Goal: Information Seeking & Learning: Learn about a topic

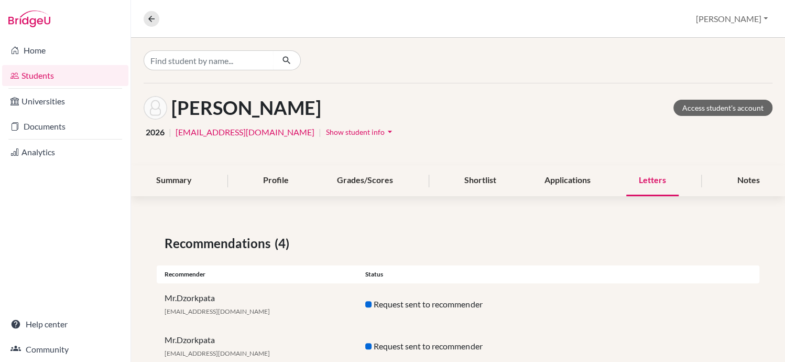
scroll to position [114, 0]
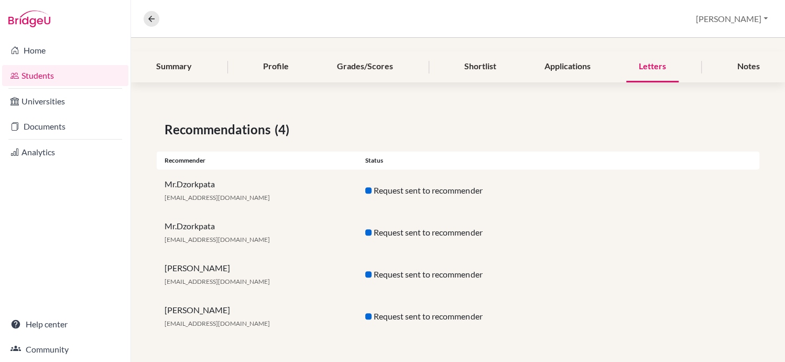
click at [27, 70] on link "Students" at bounding box center [65, 75] width 126 height 21
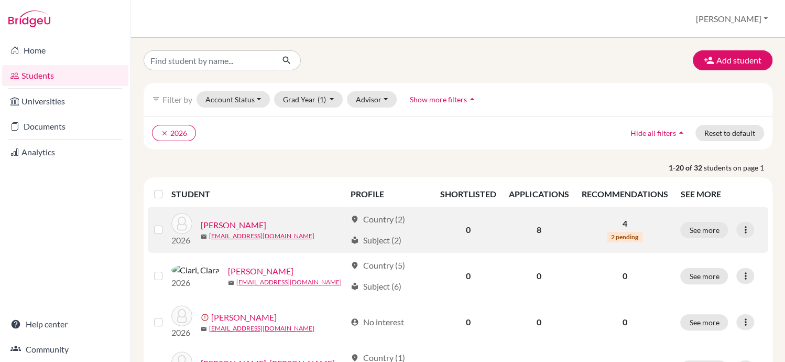
click at [228, 230] on link "Brown, Kate" at bounding box center [234, 225] width 66 height 13
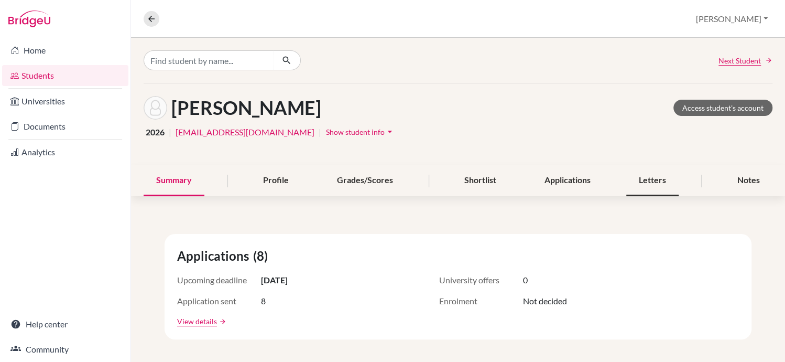
click at [644, 182] on div "Letters" at bounding box center [652, 180] width 52 height 31
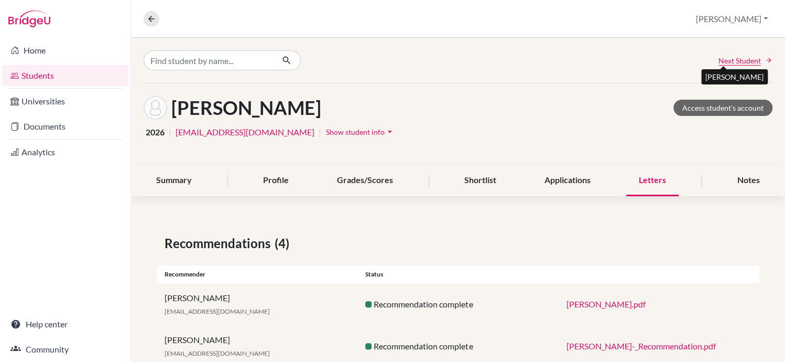
click at [726, 58] on span "Next Student" at bounding box center [740, 60] width 42 height 11
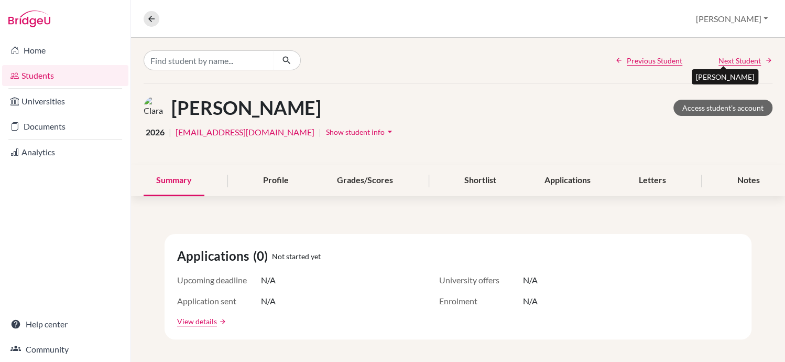
click at [726, 58] on span "Next Student" at bounding box center [740, 60] width 42 height 11
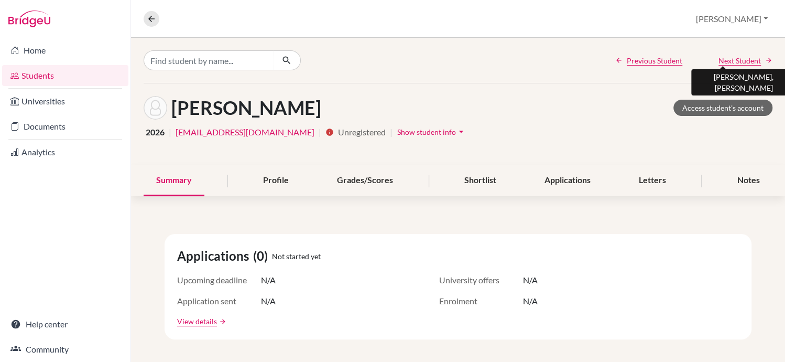
click at [726, 58] on span "Next Student" at bounding box center [740, 60] width 42 height 11
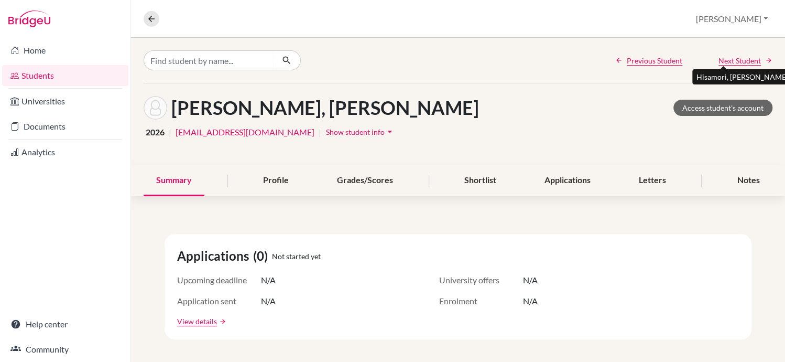
click at [726, 58] on span "Next Student" at bounding box center [740, 60] width 42 height 11
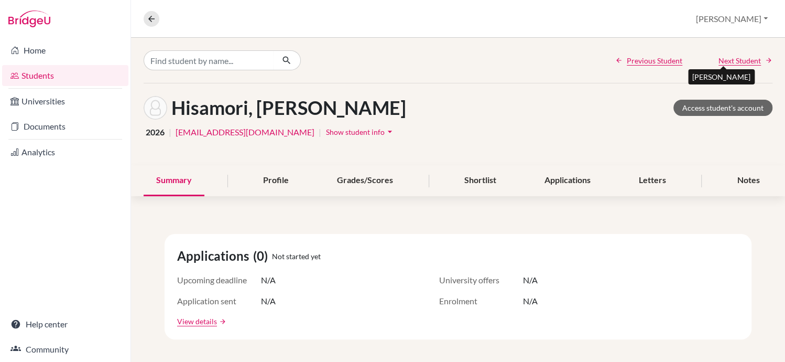
click at [726, 58] on span "Next Student" at bounding box center [740, 60] width 42 height 11
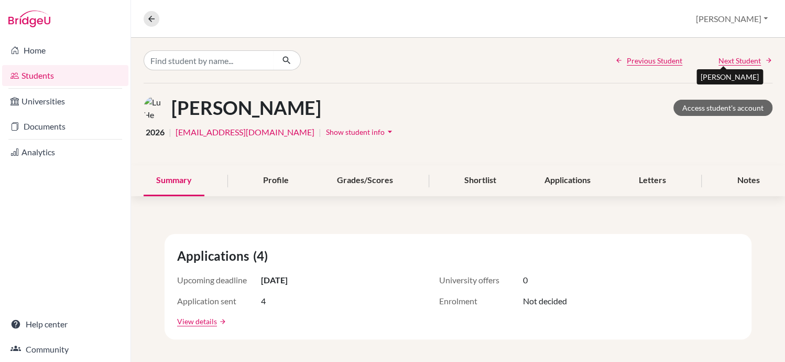
click at [726, 58] on span "Next Student" at bounding box center [740, 60] width 42 height 11
click at [645, 181] on div "Letters" at bounding box center [652, 180] width 52 height 31
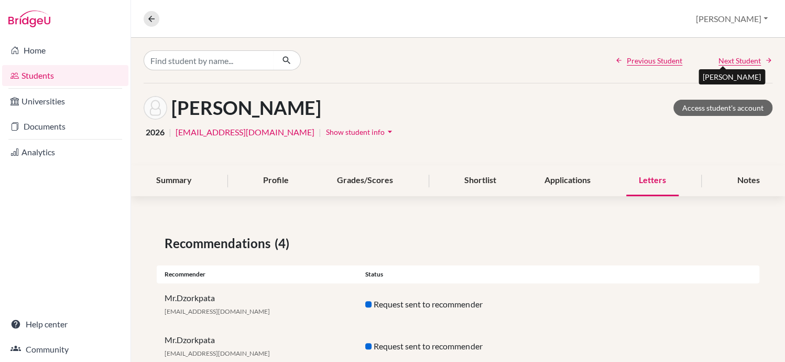
click at [740, 61] on span "Next Student" at bounding box center [740, 60] width 42 height 11
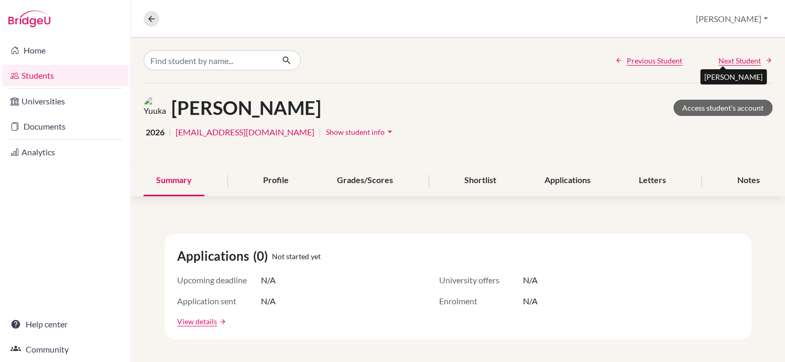
click at [740, 61] on span "Next Student" at bounding box center [740, 60] width 42 height 11
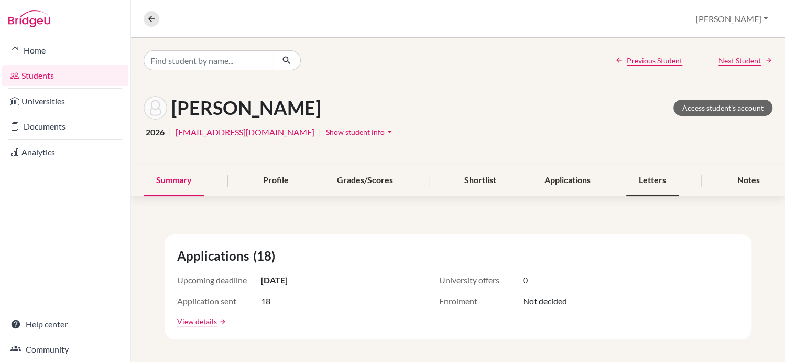
click at [651, 187] on div "Letters" at bounding box center [652, 180] width 52 height 31
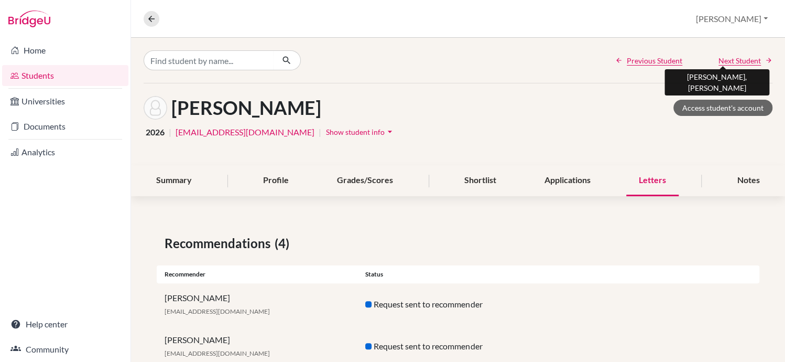
click at [732, 57] on span "Next Student" at bounding box center [740, 60] width 42 height 11
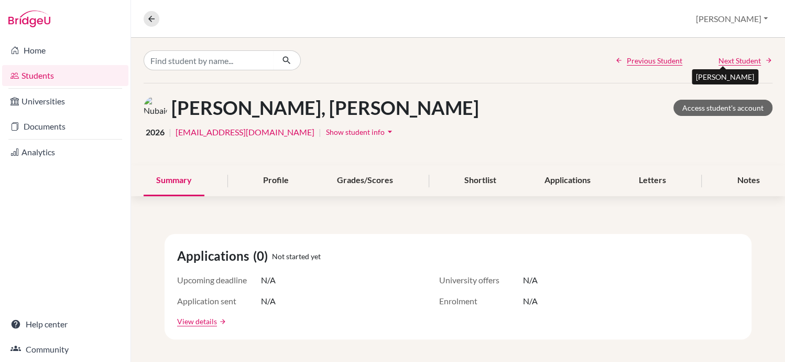
click at [732, 57] on span "Next Student" at bounding box center [740, 60] width 42 height 11
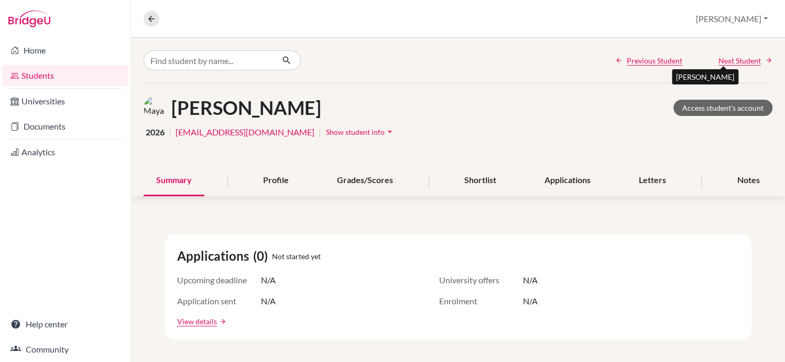
click at [732, 57] on span "Next Student" at bounding box center [740, 60] width 42 height 11
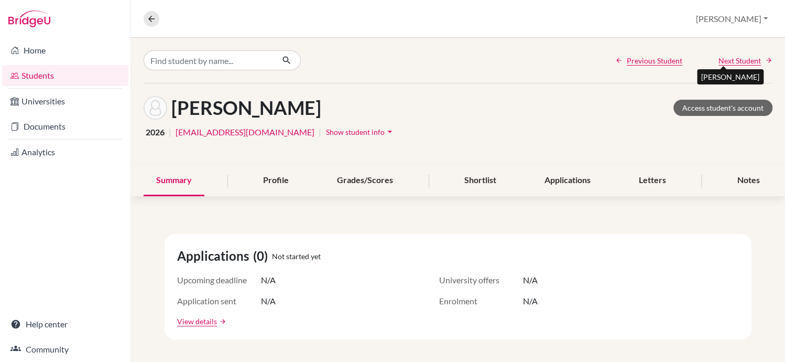
click at [732, 57] on span "Next Student" at bounding box center [740, 60] width 42 height 11
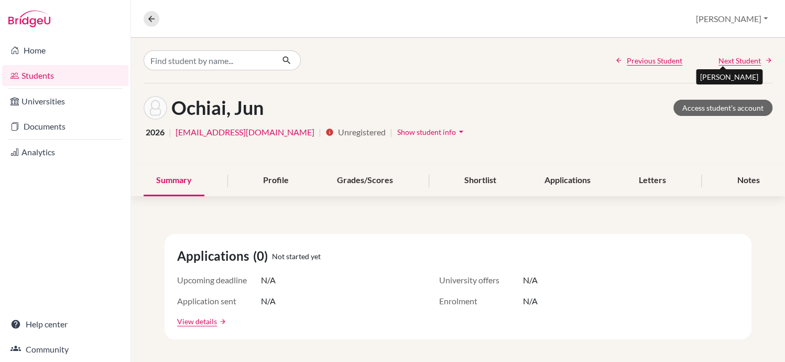
click at [732, 57] on span "Next Student" at bounding box center [740, 60] width 42 height 11
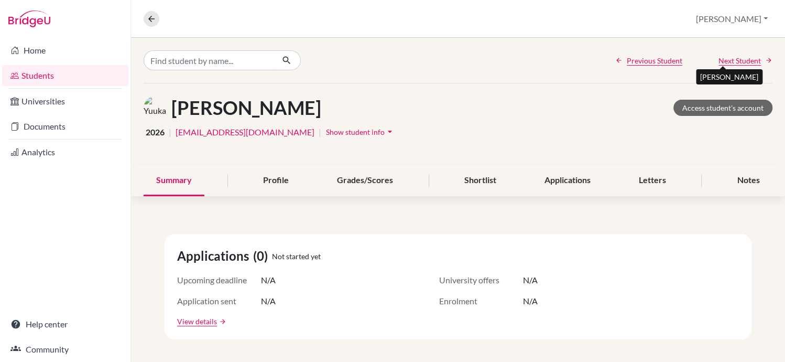
click at [732, 57] on span "Next Student" at bounding box center [740, 60] width 42 height 11
click at [641, 184] on div "Letters" at bounding box center [652, 180] width 52 height 31
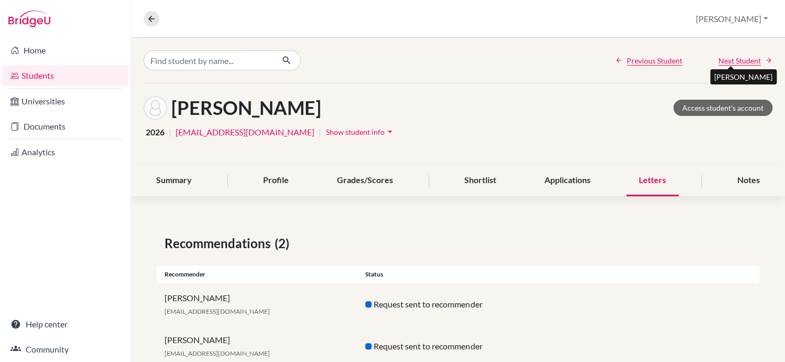
click at [728, 62] on span "Next Student" at bounding box center [740, 60] width 42 height 11
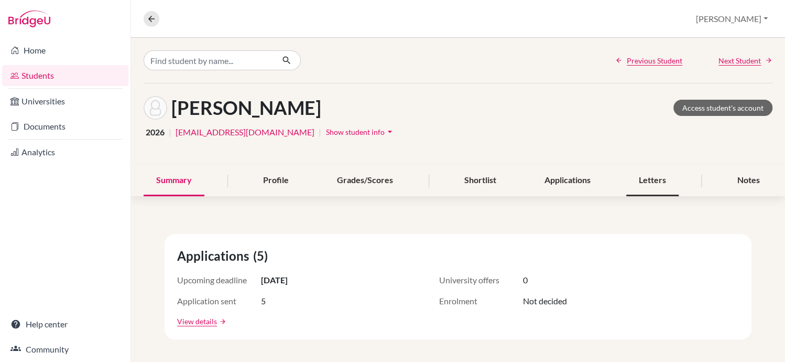
click at [651, 177] on div "Letters" at bounding box center [652, 180] width 52 height 31
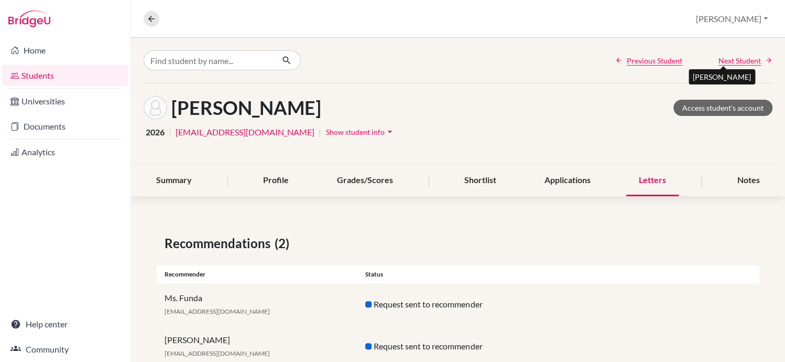
click at [737, 57] on span "Next Student" at bounding box center [740, 60] width 42 height 11
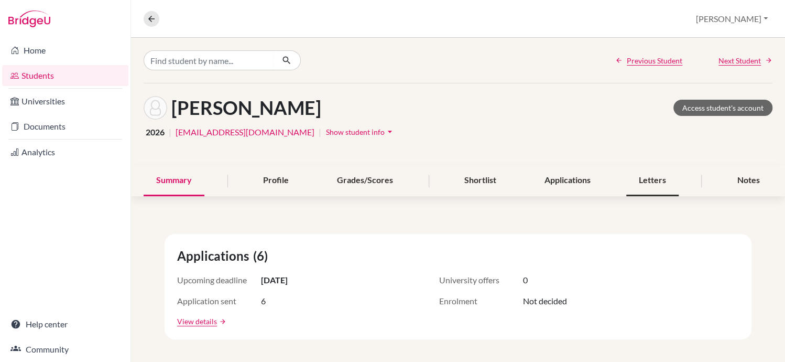
click at [646, 181] on div "Letters" at bounding box center [652, 180] width 52 height 31
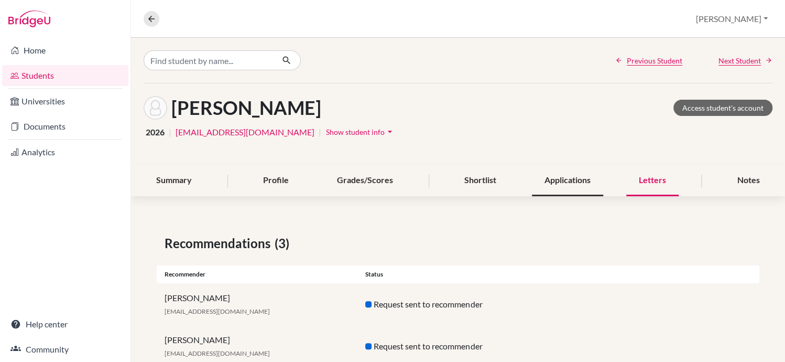
click at [553, 182] on div "Applications" at bounding box center [567, 180] width 71 height 31
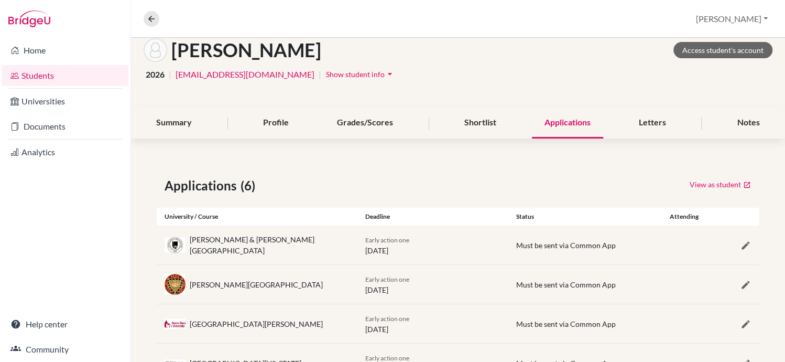
scroll to position [74, 0]
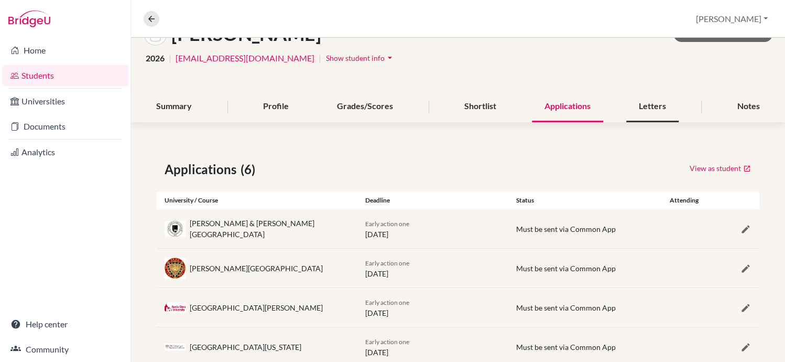
click at [642, 103] on div "Letters" at bounding box center [652, 106] width 52 height 31
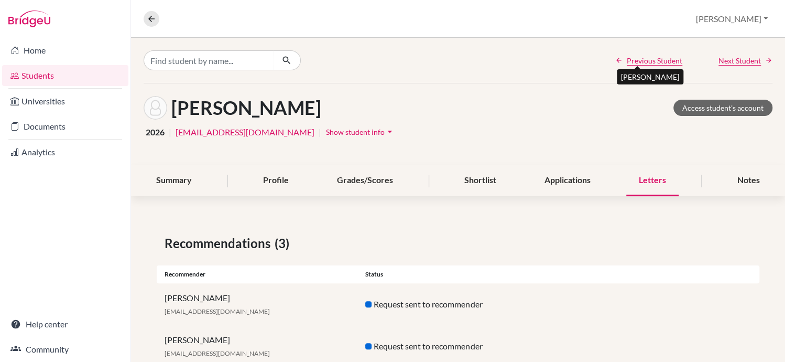
click at [644, 58] on span "Previous Student" at bounding box center [655, 60] width 56 height 11
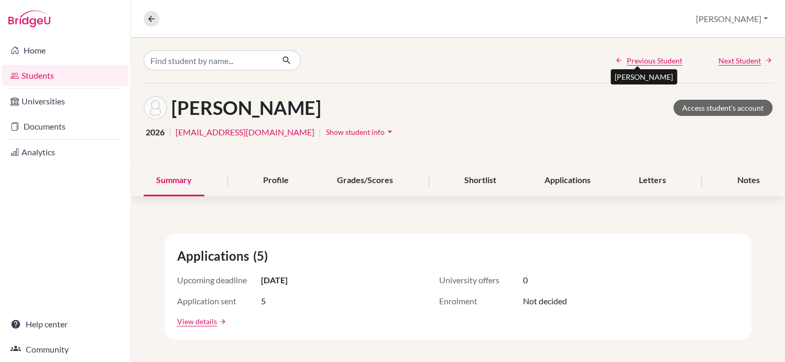
click at [644, 58] on span "Previous Student" at bounding box center [655, 60] width 56 height 11
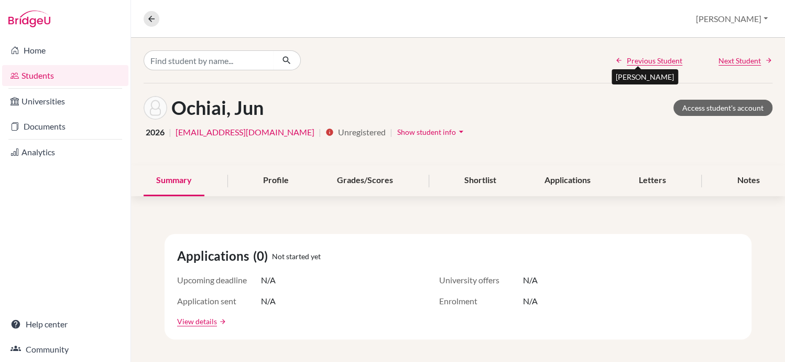
click at [644, 58] on span "Previous Student" at bounding box center [655, 60] width 56 height 11
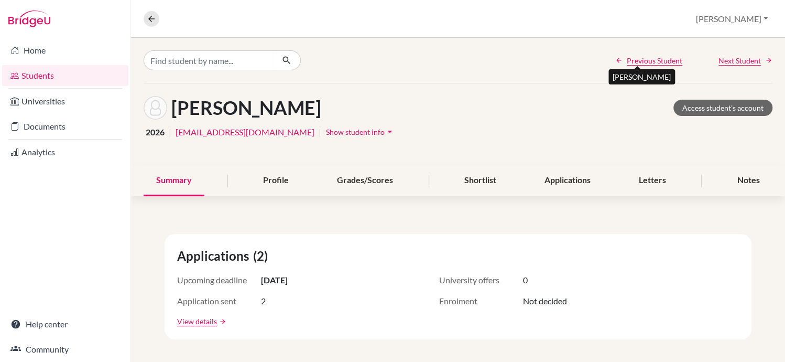
click at [644, 58] on span "Previous Student" at bounding box center [655, 60] width 56 height 11
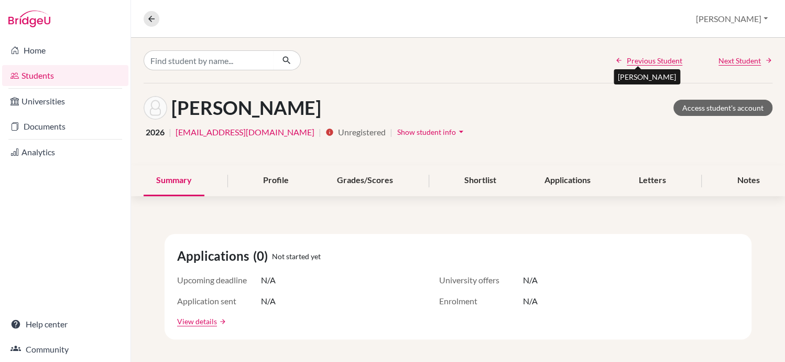
click at [644, 58] on span "Previous Student" at bounding box center [655, 60] width 56 height 11
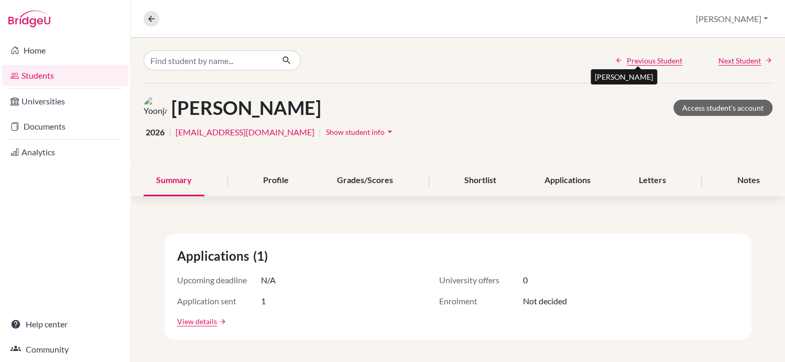
click at [644, 58] on span "Previous Student" at bounding box center [655, 60] width 56 height 11
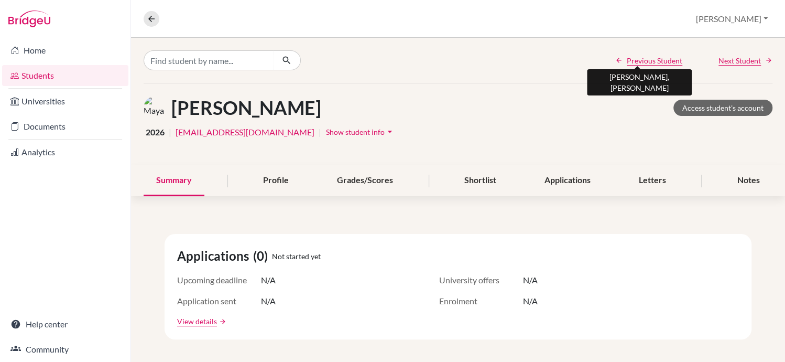
click at [644, 58] on span "Previous Student" at bounding box center [655, 60] width 56 height 11
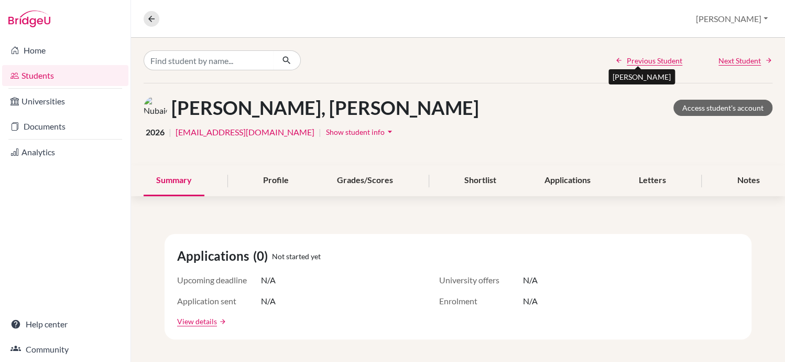
click at [644, 58] on span "Previous Student" at bounding box center [655, 60] width 56 height 11
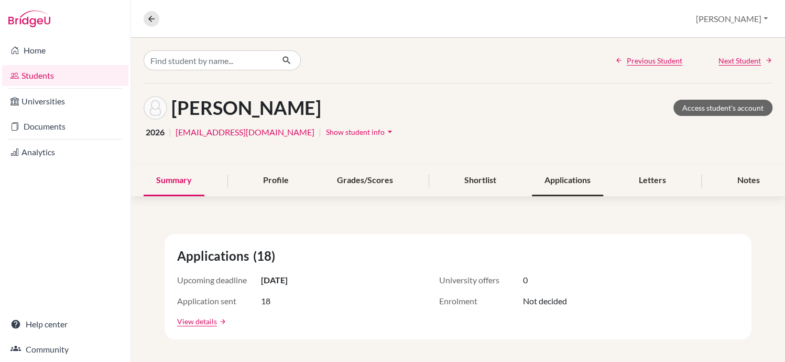
click at [559, 181] on div "Applications" at bounding box center [567, 180] width 71 height 31
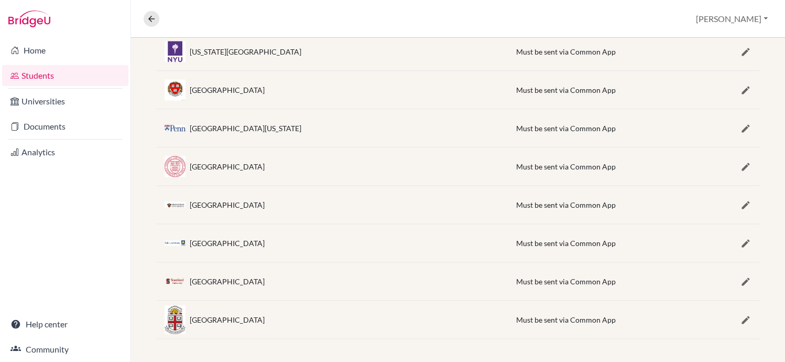
scroll to position [585, 0]
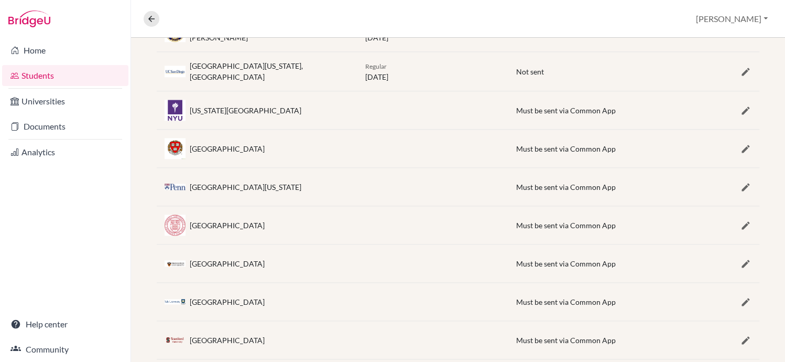
click at [223, 108] on div "New York University" at bounding box center [246, 110] width 112 height 11
click at [222, 149] on div "Harvard University" at bounding box center [227, 148] width 75 height 11
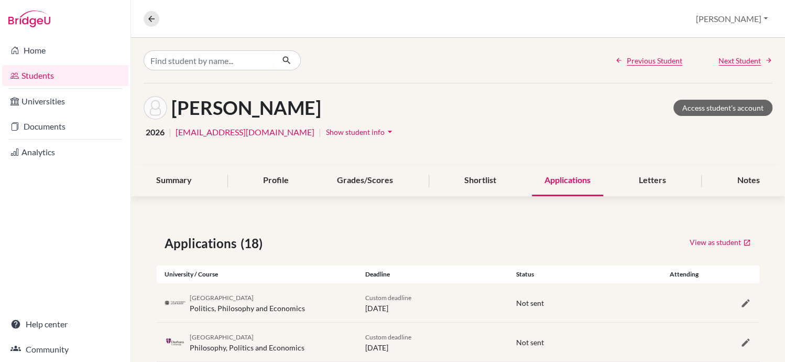
scroll to position [77, 0]
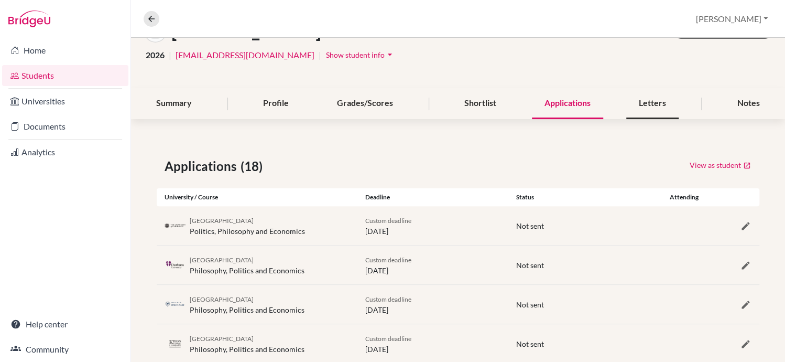
click at [643, 102] on div "Letters" at bounding box center [652, 103] width 52 height 31
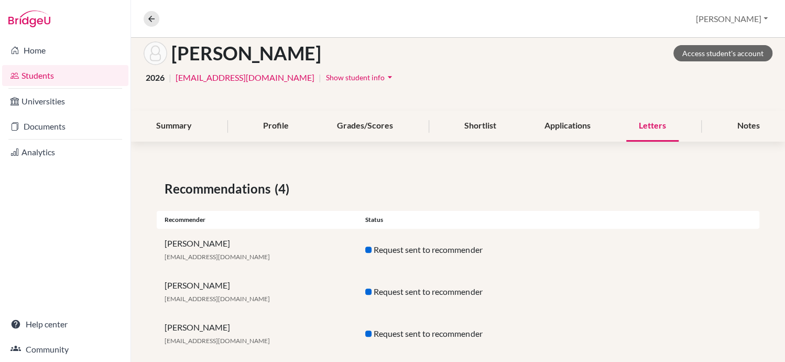
scroll to position [114, 0]
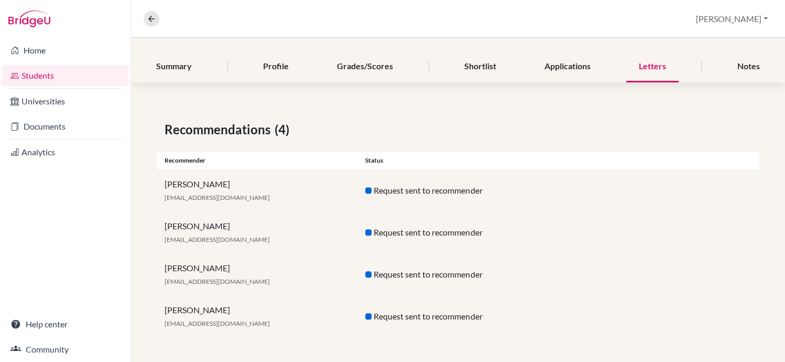
click at [182, 272] on div "Tara Cheney tcheney@soismail.jp" at bounding box center [257, 274] width 201 height 25
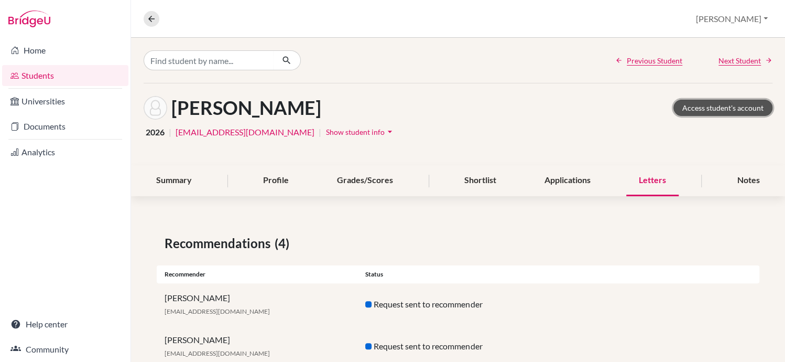
click at [717, 103] on link "Access student's account" at bounding box center [723, 108] width 99 height 16
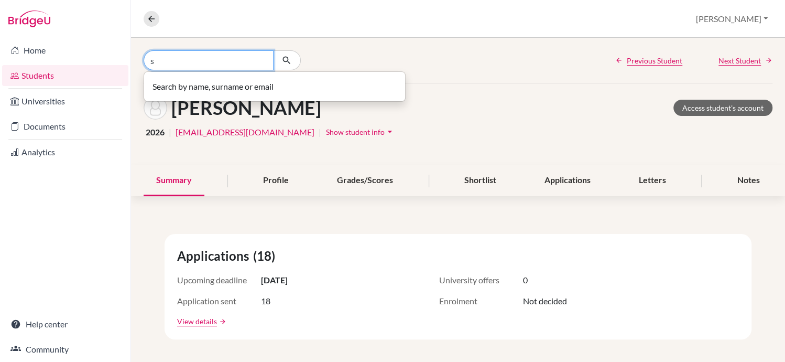
click at [208, 62] on input "s" at bounding box center [209, 60] width 130 height 20
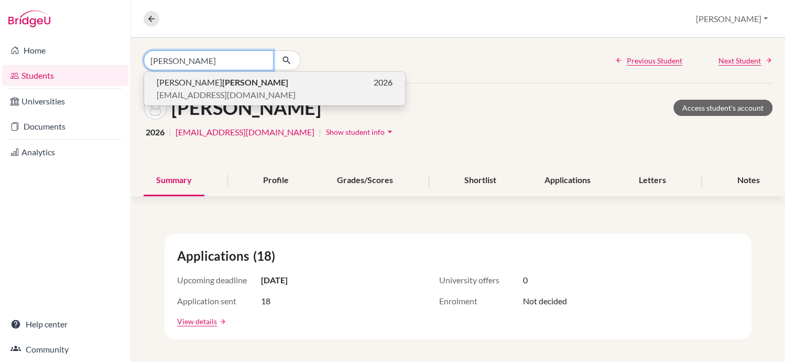
type input "[PERSON_NAME]"
click at [222, 84] on b "[PERSON_NAME]" at bounding box center [255, 82] width 66 height 10
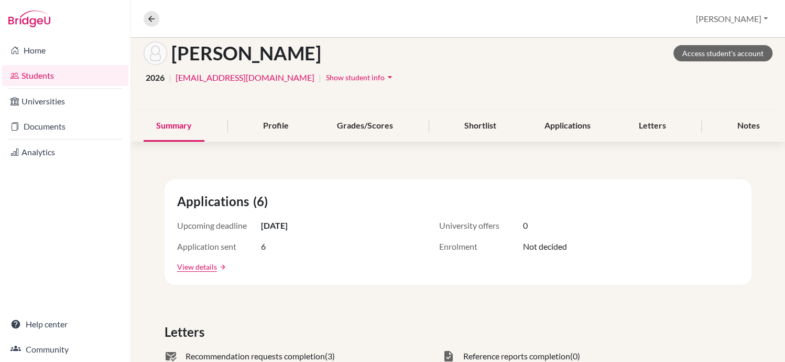
scroll to position [53, 0]
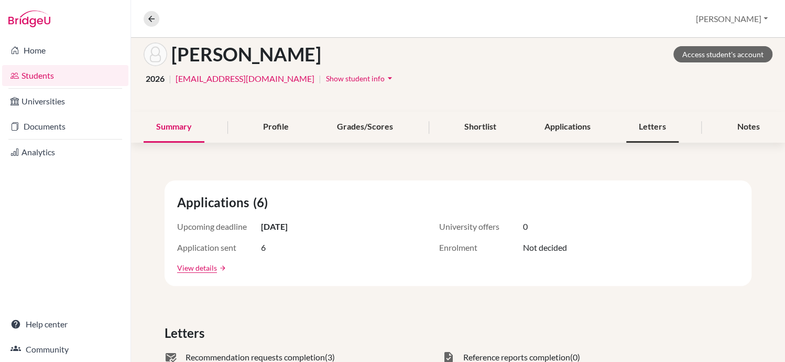
click at [640, 119] on div "Letters" at bounding box center [652, 127] width 52 height 31
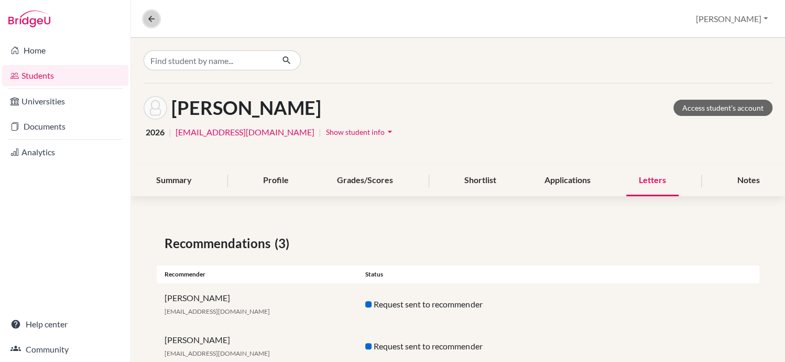
click at [155, 16] on icon at bounding box center [151, 18] width 9 height 9
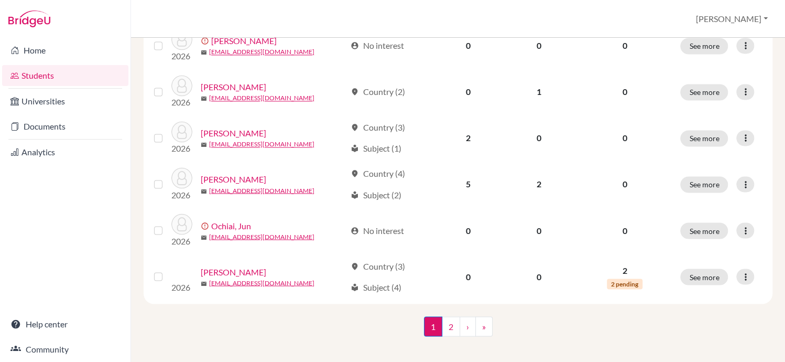
scroll to position [837, 0]
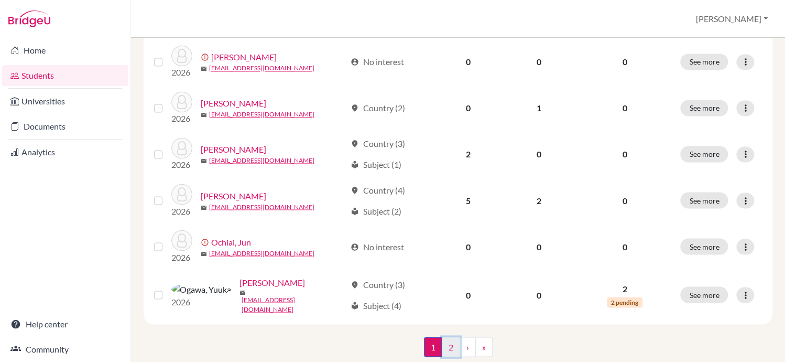
click at [447, 337] on link "2" at bounding box center [451, 347] width 18 height 20
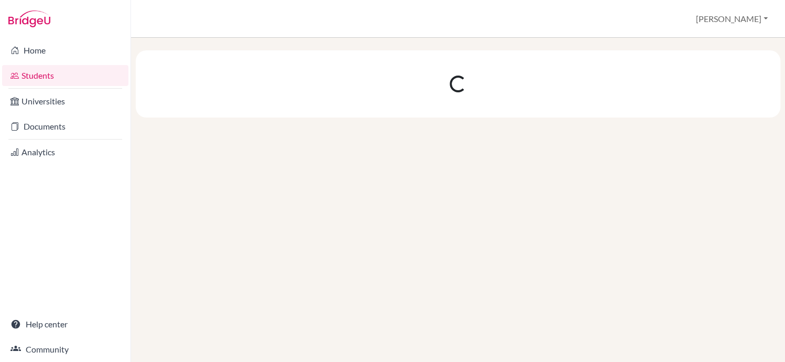
scroll to position [0, 0]
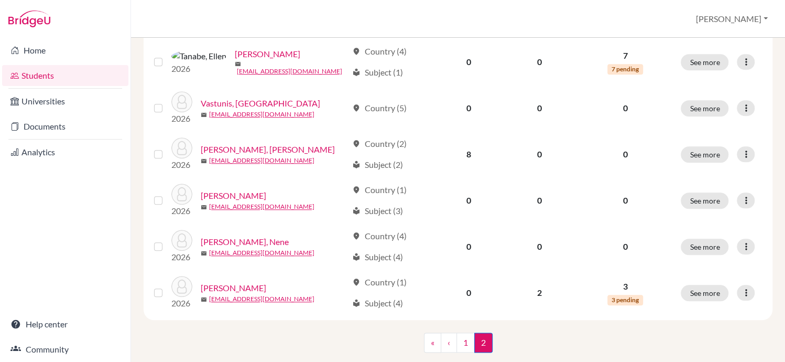
scroll to position [468, 0]
